Goal: Navigation & Orientation: Find specific page/section

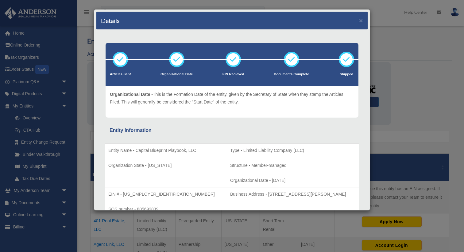
scroll to position [44, 0]
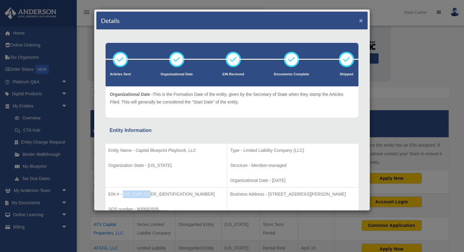
click at [362, 21] on button "×" at bounding box center [361, 20] width 4 height 6
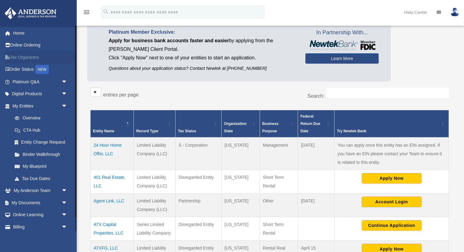
click at [40, 58] on link "Tax Organizers" at bounding box center [40, 57] width 72 height 12
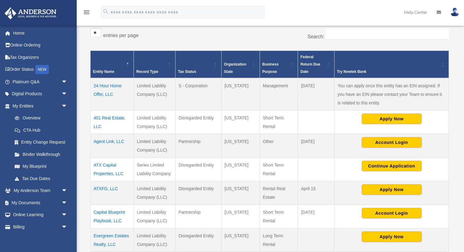
scroll to position [102, 0]
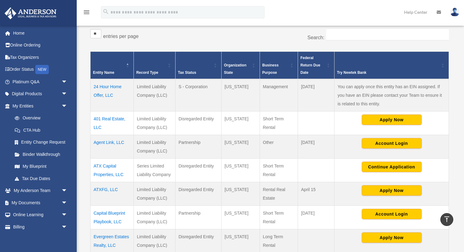
click at [107, 90] on td "24 Hour Home Offer, LLC" at bounding box center [111, 95] width 43 height 33
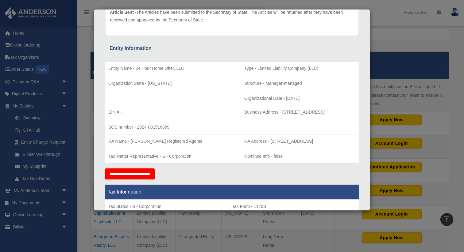
scroll to position [86, 0]
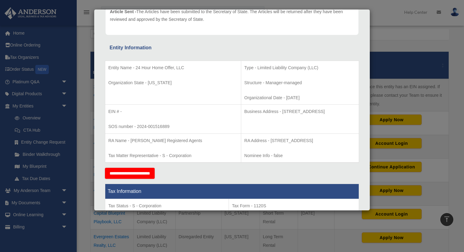
click at [390, 32] on div "Details × Articles Sent Organizational Date" at bounding box center [232, 126] width 464 height 252
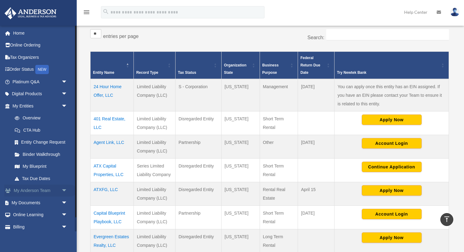
click at [37, 194] on link "My Anderson Team arrow_drop_down" at bounding box center [40, 191] width 72 height 12
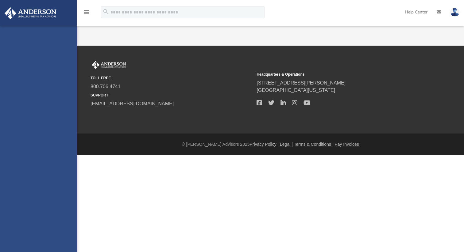
click at [40, 193] on div "[EMAIL_ADDRESS][DOMAIN_NAME] Sign Out [EMAIL_ADDRESS][DOMAIN_NAME] Home Online …" at bounding box center [38, 152] width 77 height 252
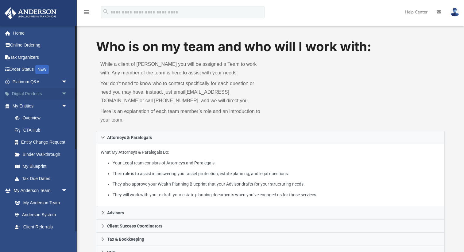
click at [46, 96] on link "Digital Products arrow_drop_down" at bounding box center [40, 94] width 72 height 12
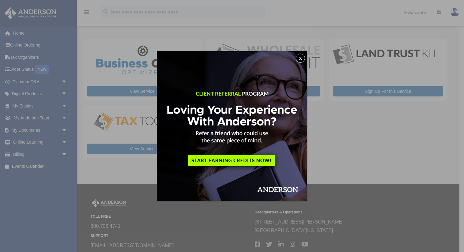
click at [301, 57] on button "x" at bounding box center [300, 58] width 9 height 9
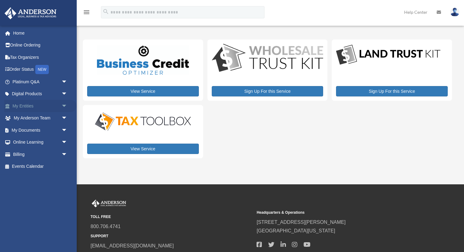
click at [45, 106] on link "My Entities arrow_drop_down" at bounding box center [40, 106] width 72 height 12
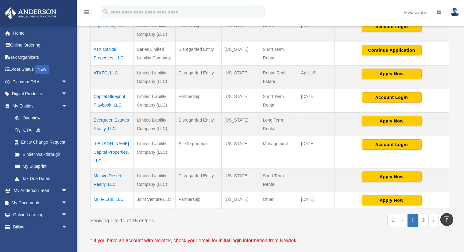
scroll to position [222, 0]
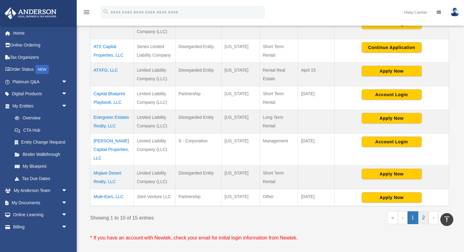
click at [423, 212] on link "2" at bounding box center [423, 218] width 11 height 13
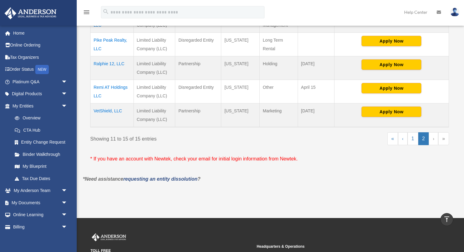
scroll to position [161, 0]
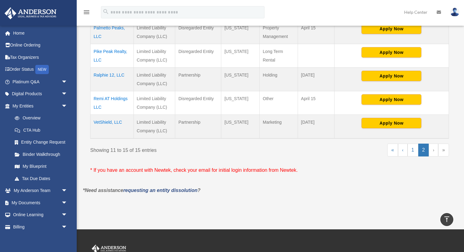
click at [117, 75] on td "Ralphie 12, LLC" at bounding box center [111, 80] width 43 height 24
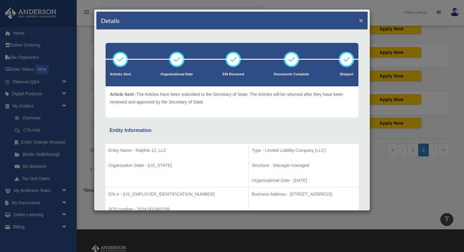
click at [359, 23] on button "×" at bounding box center [361, 20] width 4 height 6
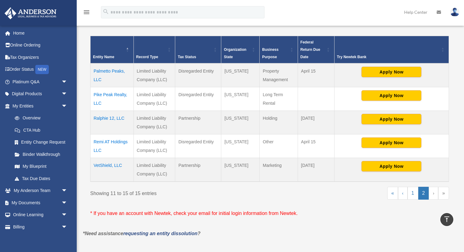
scroll to position [113, 0]
